Goal: Task Accomplishment & Management: Manage account settings

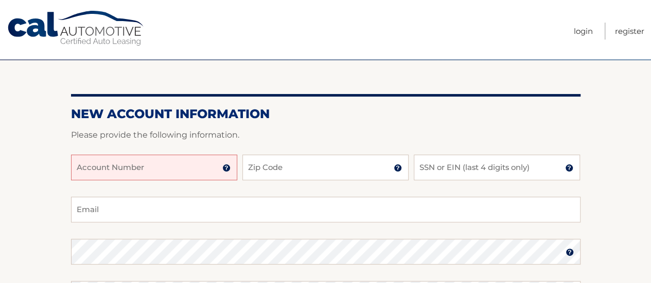
scroll to position [103, 0]
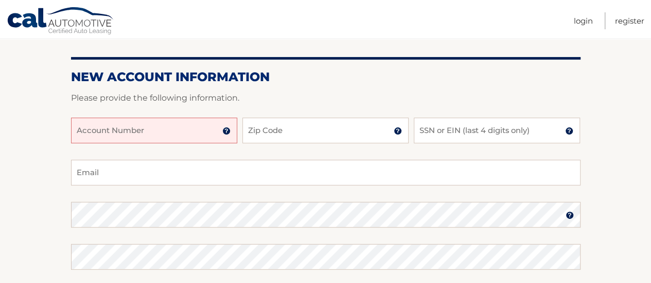
click at [171, 132] on input "Account Number" at bounding box center [154, 131] width 166 height 26
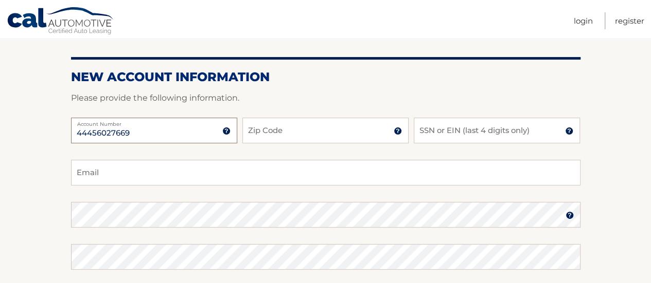
type input "44456027669"
type input "11803"
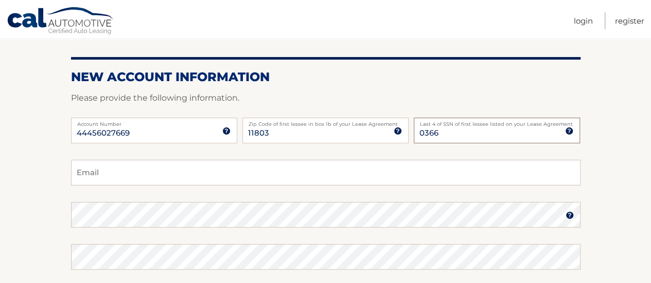
type input "0366"
type input "lawrencecohenesq@gmail.com"
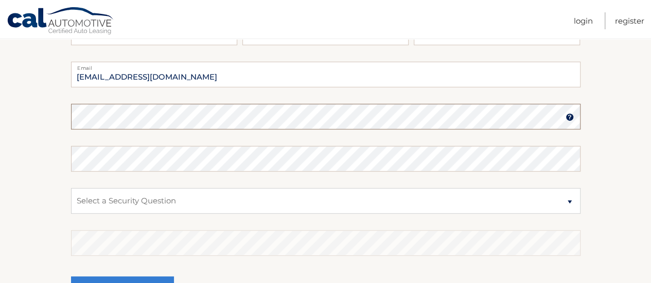
scroll to position [206, 0]
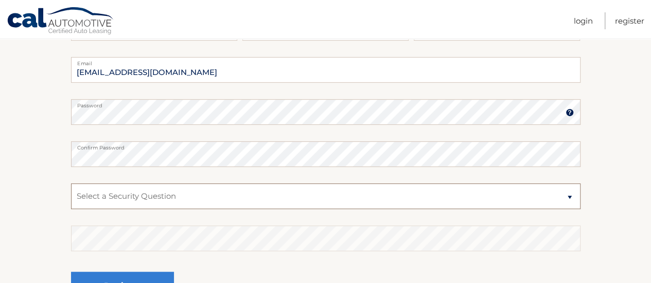
click at [211, 196] on select "Select a Security Question What was the name of your elementary school? What is…" at bounding box center [325, 197] width 509 height 26
select select "3"
click at [71, 184] on select "Select a Security Question What was the name of your elementary school? What is…" at bounding box center [325, 197] width 509 height 26
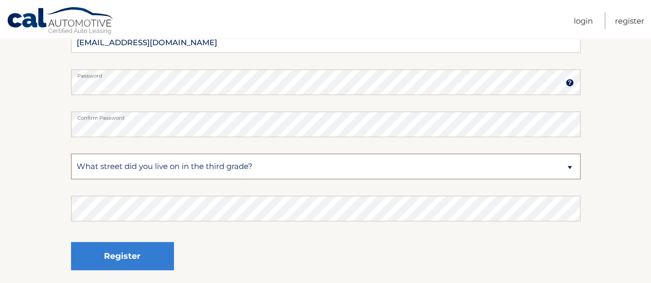
scroll to position [309, 0]
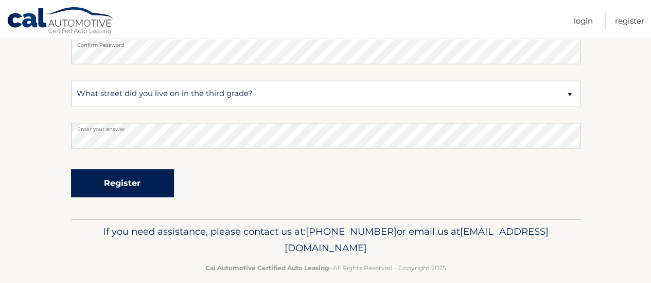
click at [128, 183] on button "Register" at bounding box center [122, 183] width 103 height 28
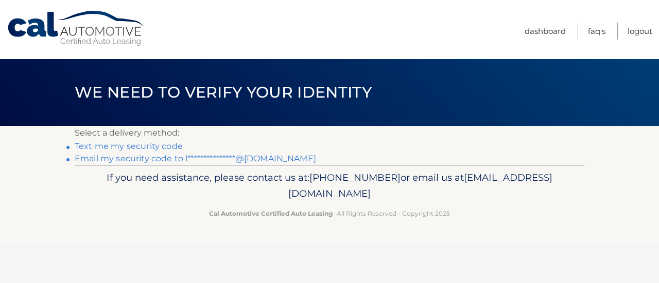
click at [131, 146] on link "Text me my security code" at bounding box center [129, 146] width 108 height 10
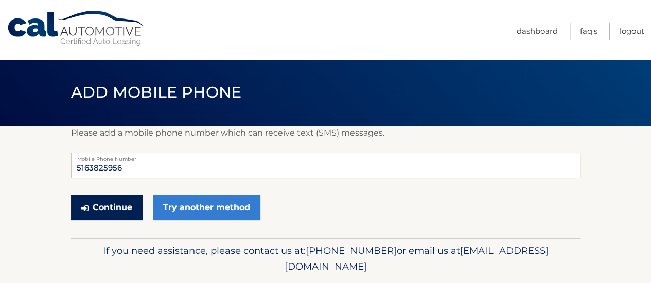
click at [97, 209] on button "Continue" at bounding box center [107, 208] width 72 height 26
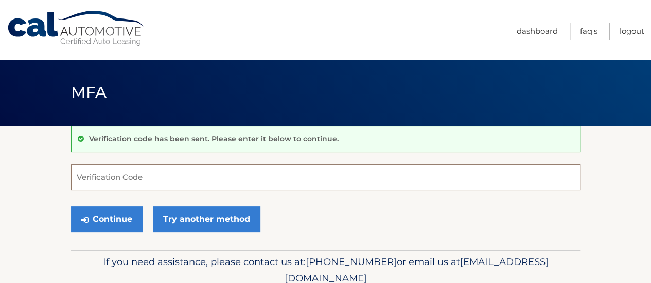
click at [109, 176] on input "Verification Code" at bounding box center [325, 178] width 509 height 26
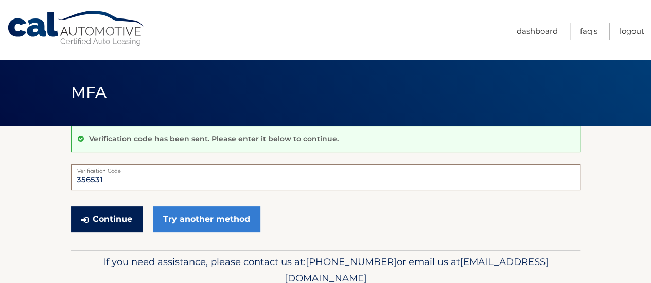
type input "356531"
click at [109, 223] on button "Continue" at bounding box center [107, 220] width 72 height 26
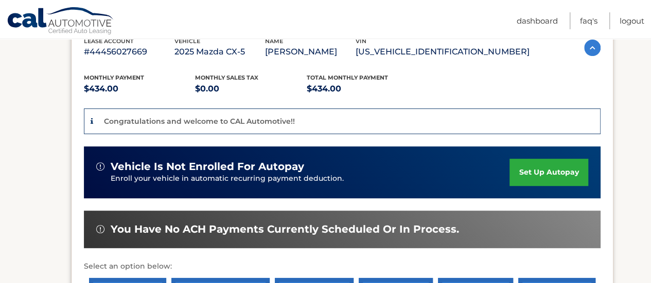
scroll to position [206, 0]
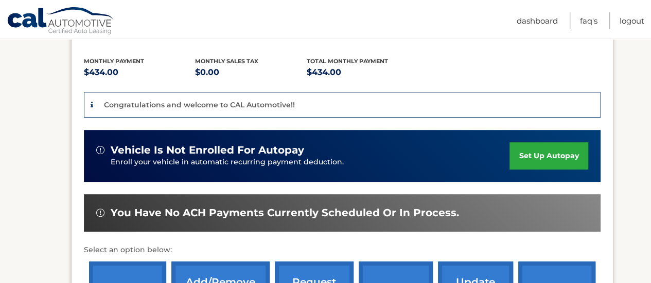
click at [547, 157] on link "set up autopay" at bounding box center [548, 156] width 78 height 27
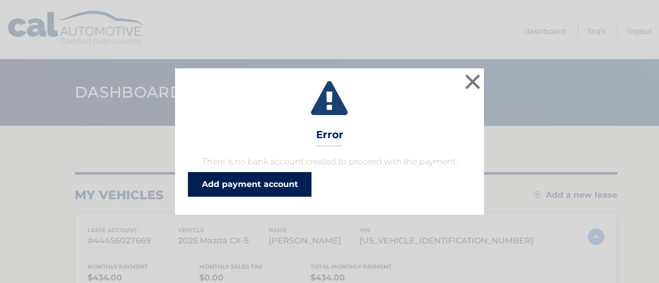
click at [261, 188] on link "Add payment account" at bounding box center [249, 184] width 123 height 25
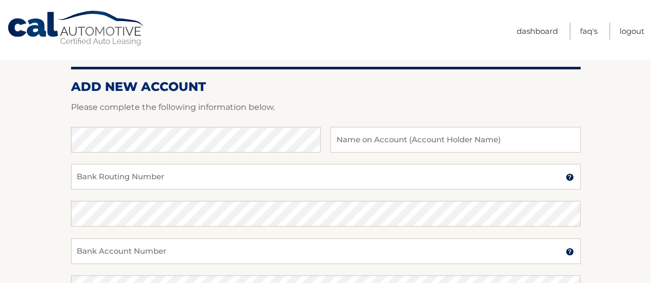
scroll to position [103, 0]
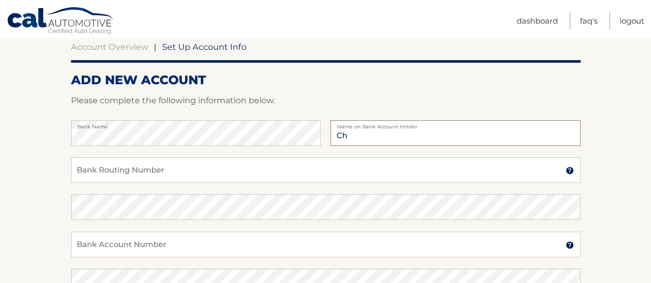
type input "C"
type input "Law Offices of [PERSON_NAME]"
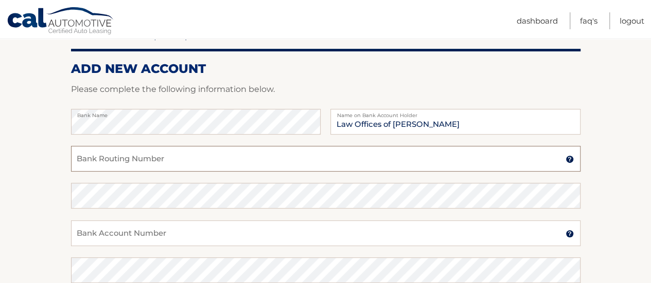
click at [141, 159] on input "Bank Routing Number" at bounding box center [325, 159] width 509 height 26
type input "0"
type input "021000021"
click at [146, 234] on input "Bank Account Number" at bounding box center [325, 234] width 509 height 26
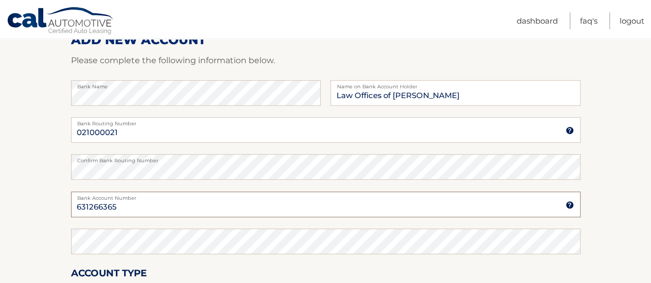
scroll to position [166, 0]
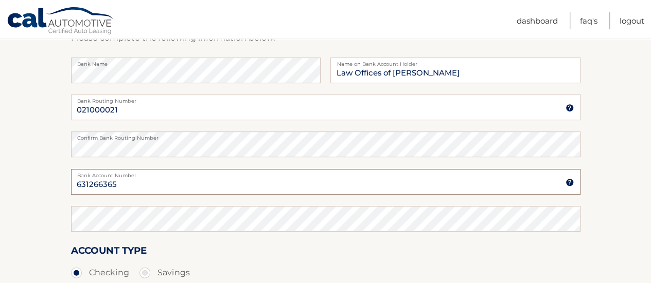
type input "631266365"
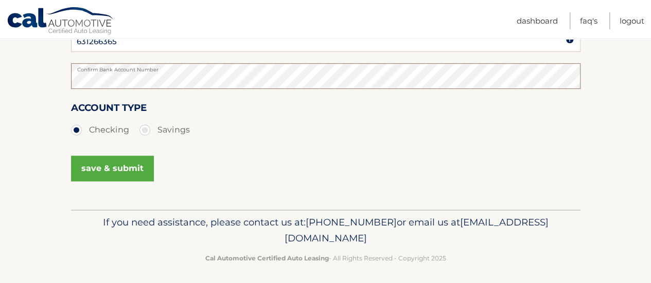
scroll to position [313, 0]
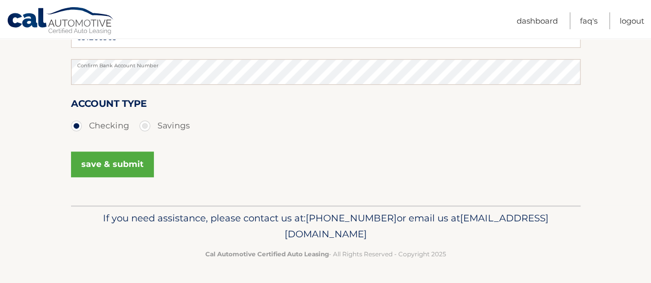
click at [130, 171] on button "save & submit" at bounding box center [112, 165] width 83 height 26
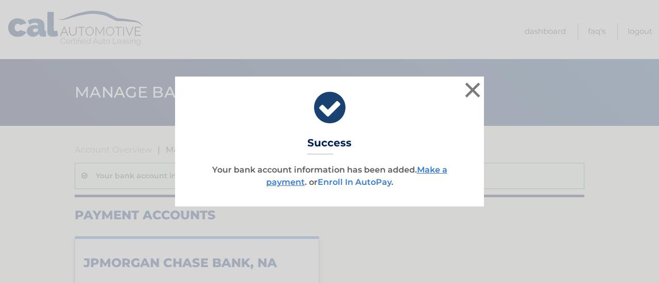
click at [374, 182] on link "Enroll In AutoPay" at bounding box center [354, 183] width 74 height 10
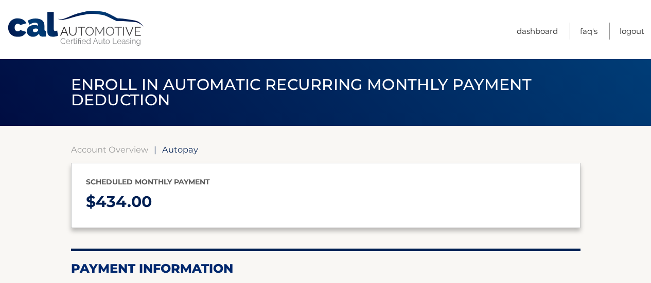
select select "OWM5MTIyNDUtYzYxNy00MDliLWFhY2EtMGZlOTZkYjc2ZGNi"
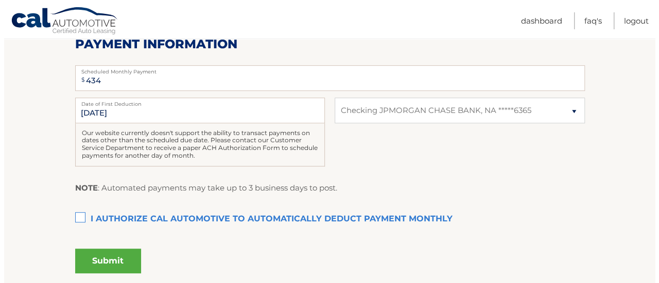
scroll to position [257, 0]
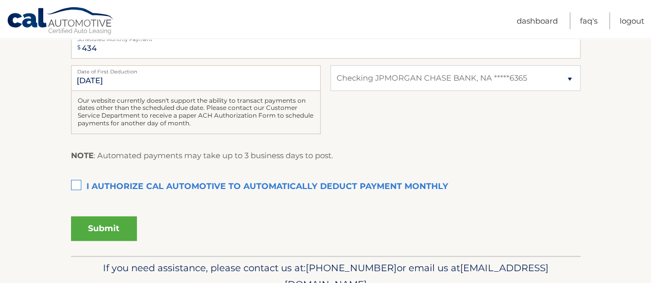
click at [76, 186] on label "I authorize cal automotive to automatically deduct payment monthly This checkbo…" at bounding box center [325, 187] width 509 height 21
click at [0, 0] on input "I authorize cal automotive to automatically deduct payment monthly This checkbo…" at bounding box center [0, 0] width 0 height 0
click at [112, 222] on button "Submit" at bounding box center [104, 229] width 66 height 25
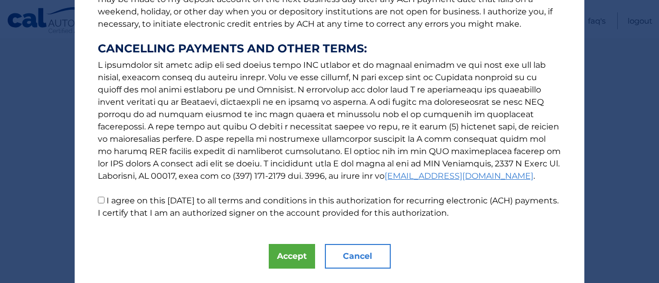
scroll to position [202, 0]
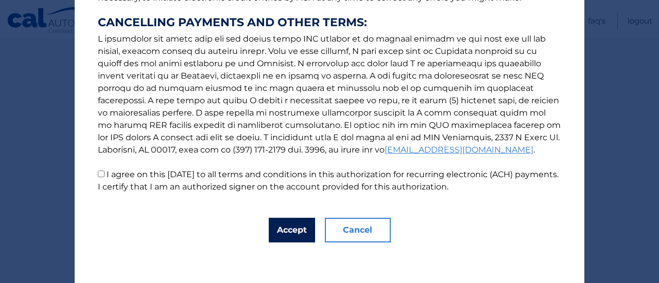
click at [292, 231] on button "Accept" at bounding box center [292, 230] width 46 height 25
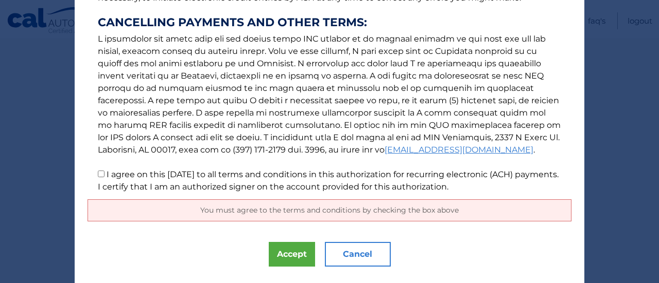
click at [98, 174] on input "I agree on this 10/11/2025 to all terms and conditions in this authorization fo…" at bounding box center [101, 174] width 7 height 7
checkbox input "true"
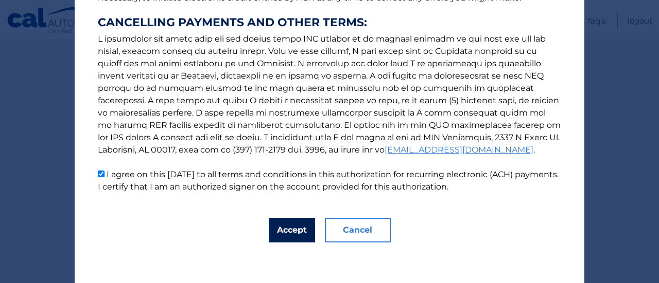
click at [273, 232] on button "Accept" at bounding box center [292, 230] width 46 height 25
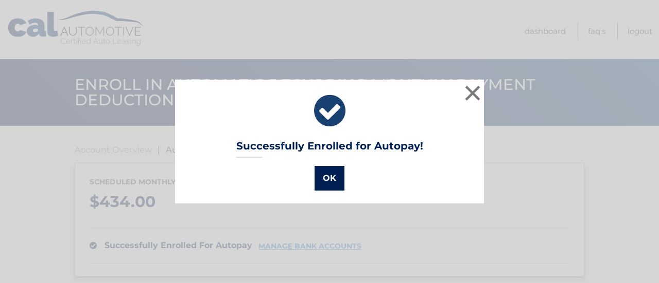
click at [324, 178] on button "OK" at bounding box center [329, 178] width 30 height 25
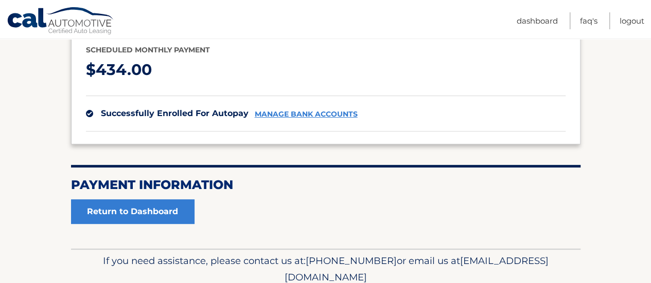
scroll to position [175, 0]
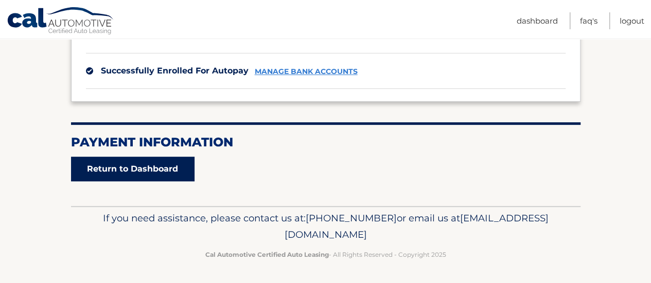
click at [135, 170] on link "Return to Dashboard" at bounding box center [132, 169] width 123 height 25
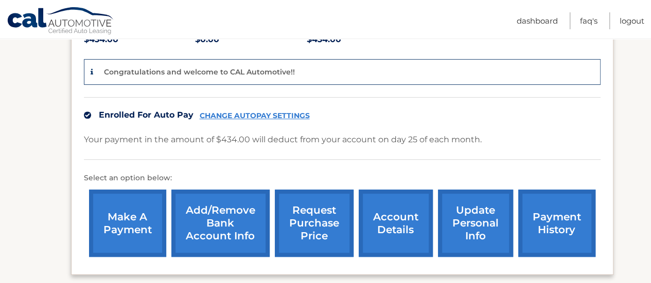
scroll to position [154, 0]
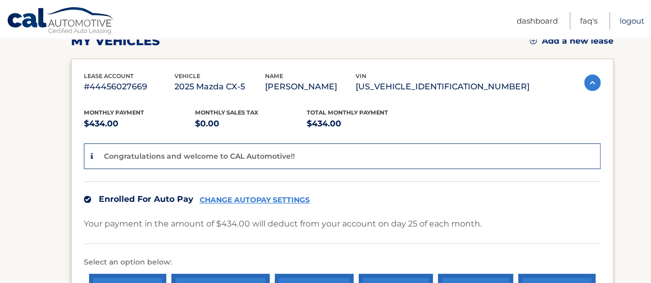
click at [630, 22] on link "Logout" at bounding box center [631, 20] width 25 height 17
